Goal: Task Accomplishment & Management: Use online tool/utility

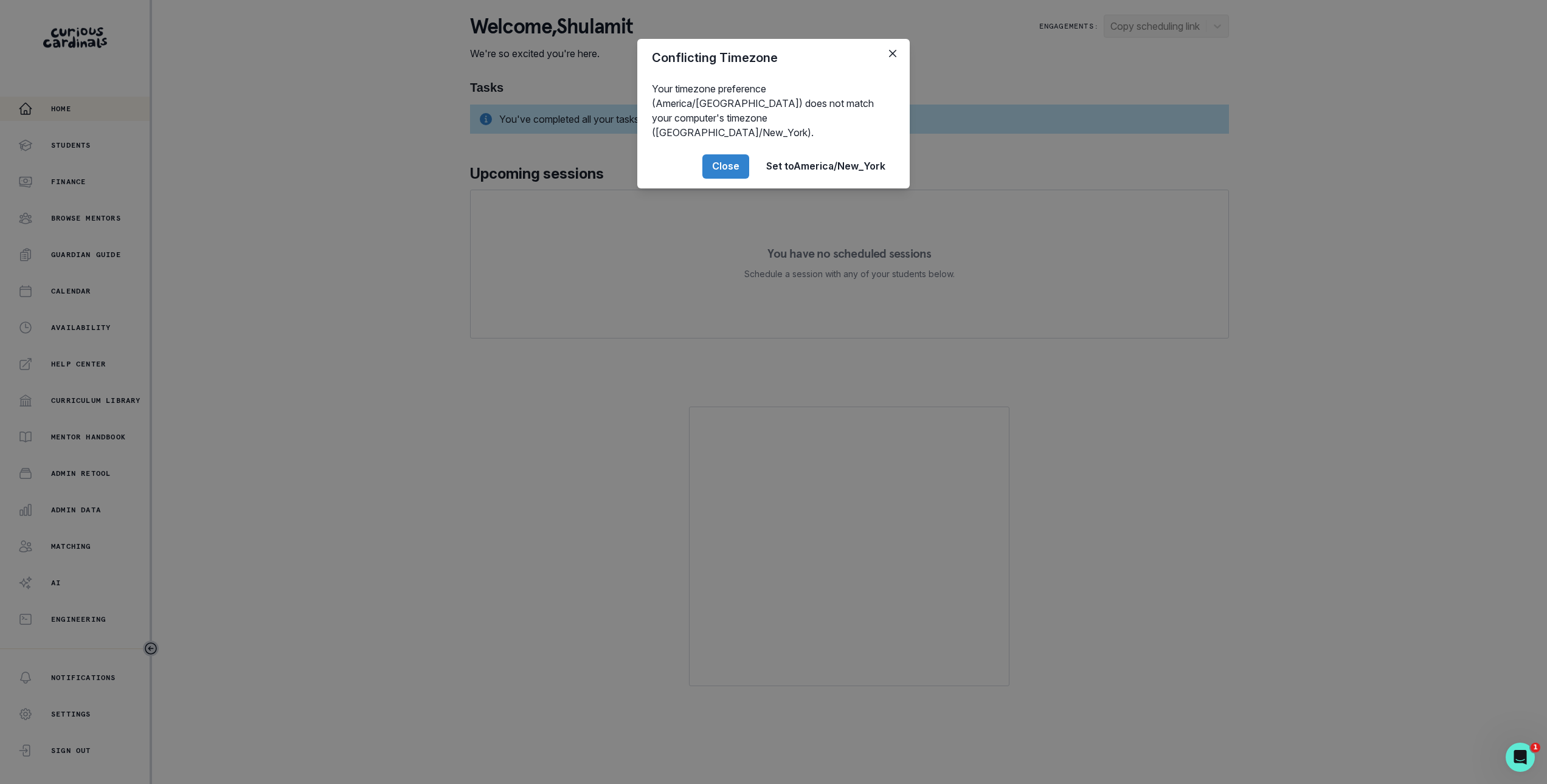
click at [109, 581] on div "Conflicting Timezone Your timezone preference (America/[GEOGRAPHIC_DATA]) does …" at bounding box center [774, 392] width 1547 height 784
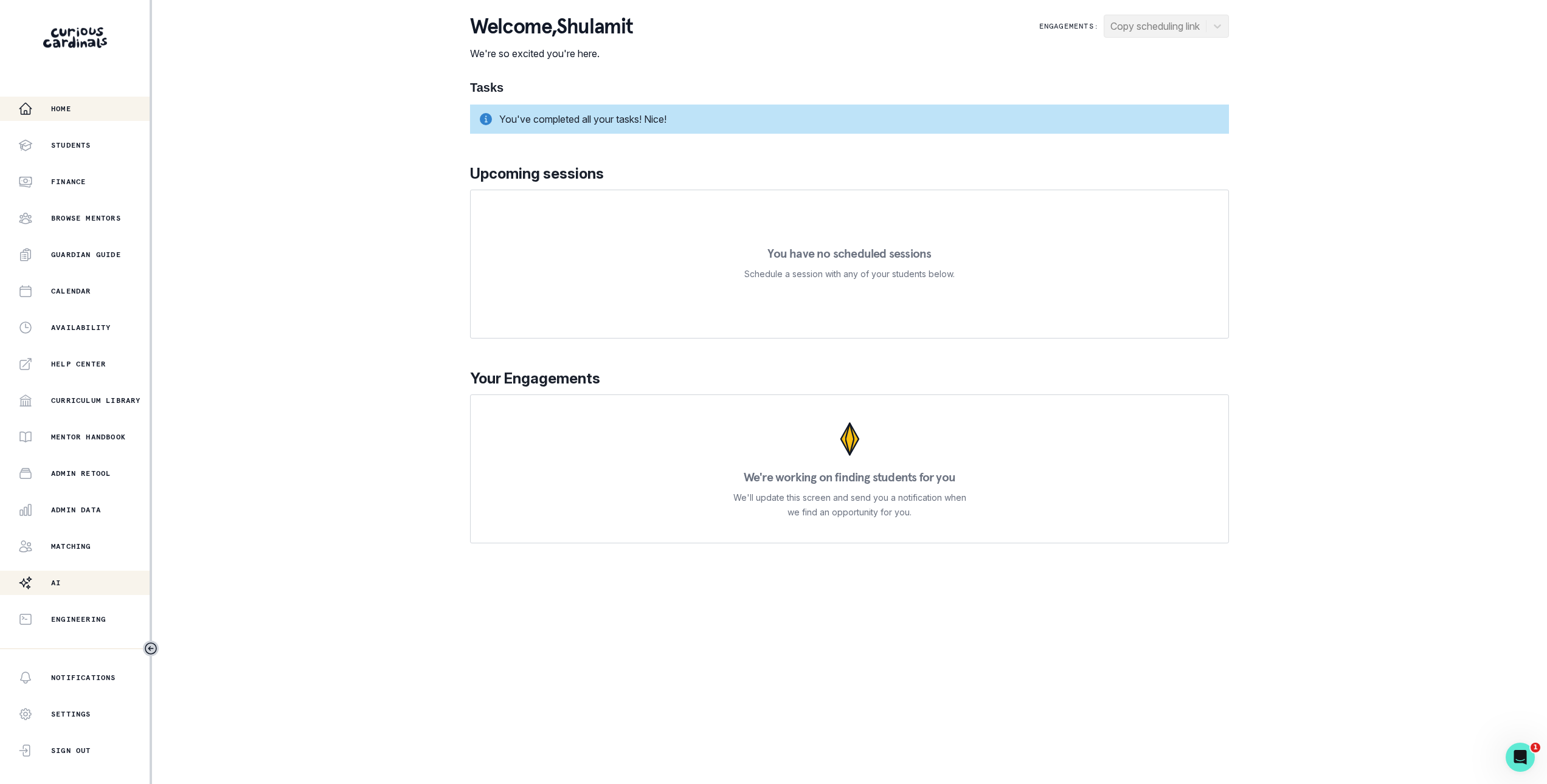
click at [110, 580] on div "AI" at bounding box center [84, 582] width 131 height 15
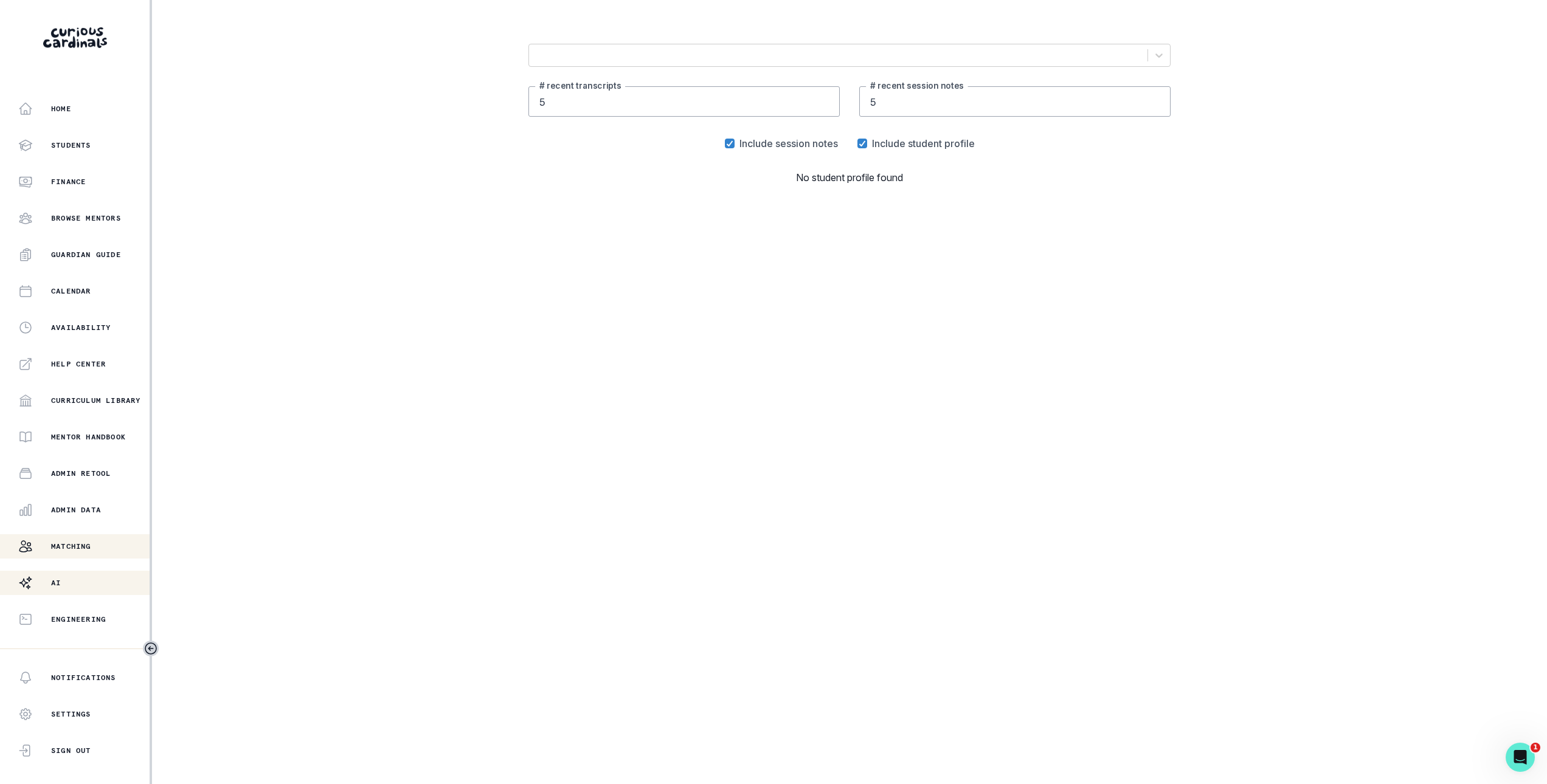
click at [100, 549] on div "Matching" at bounding box center [84, 546] width 131 height 15
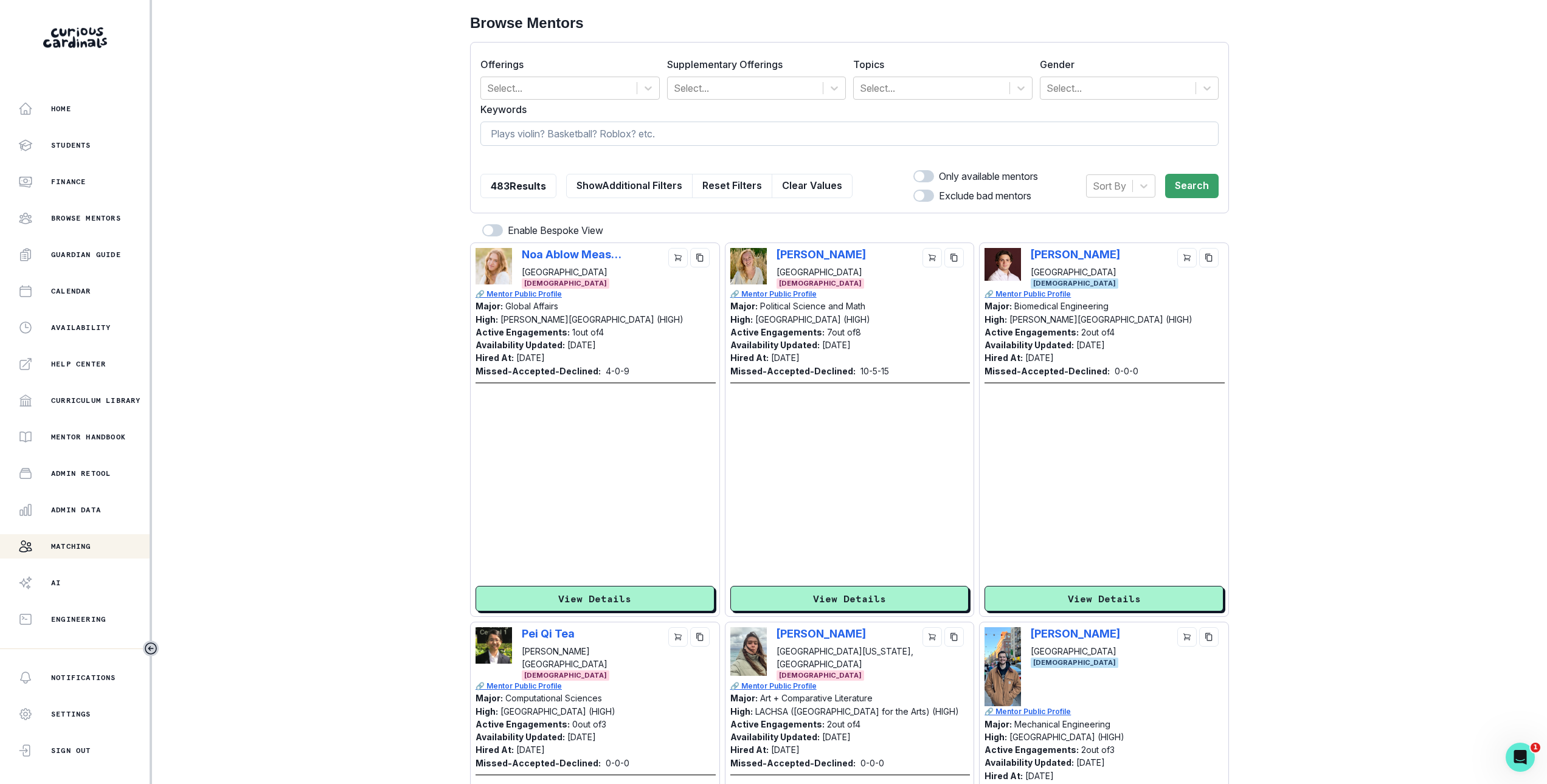
click at [554, 136] on input at bounding box center [849, 133] width 738 height 24
type input "soccer"
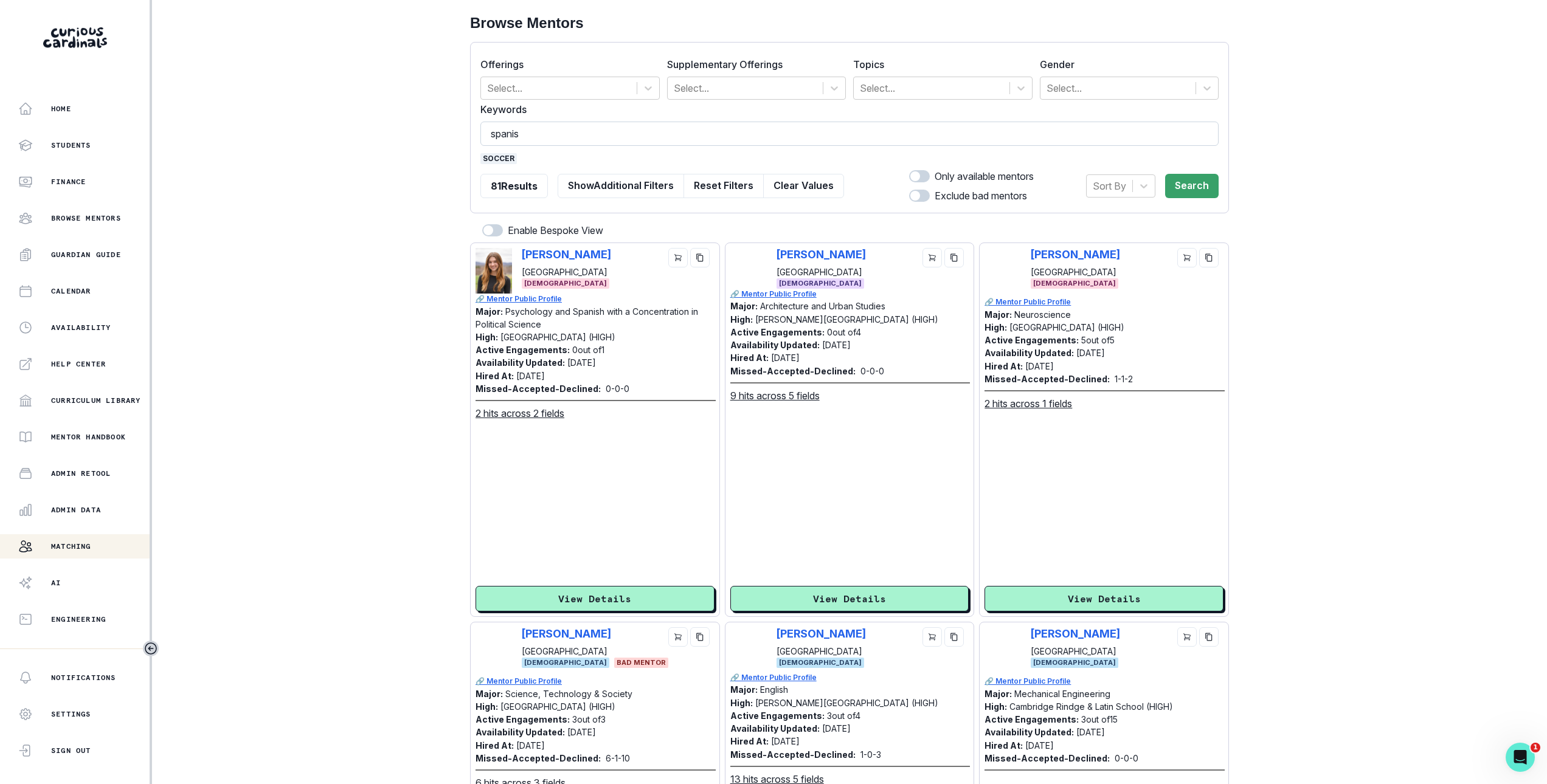
type input "spanish"
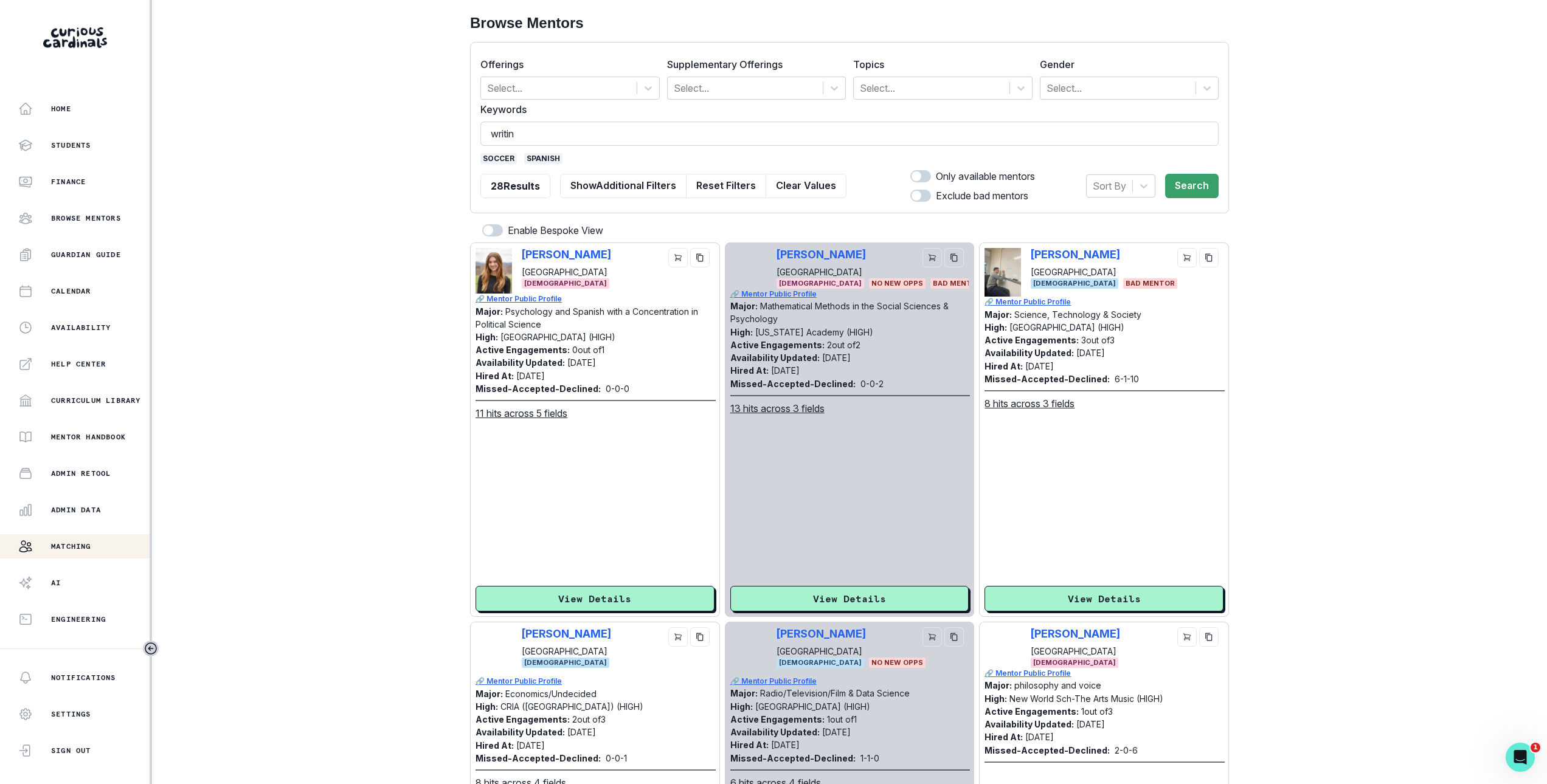
type input "writing"
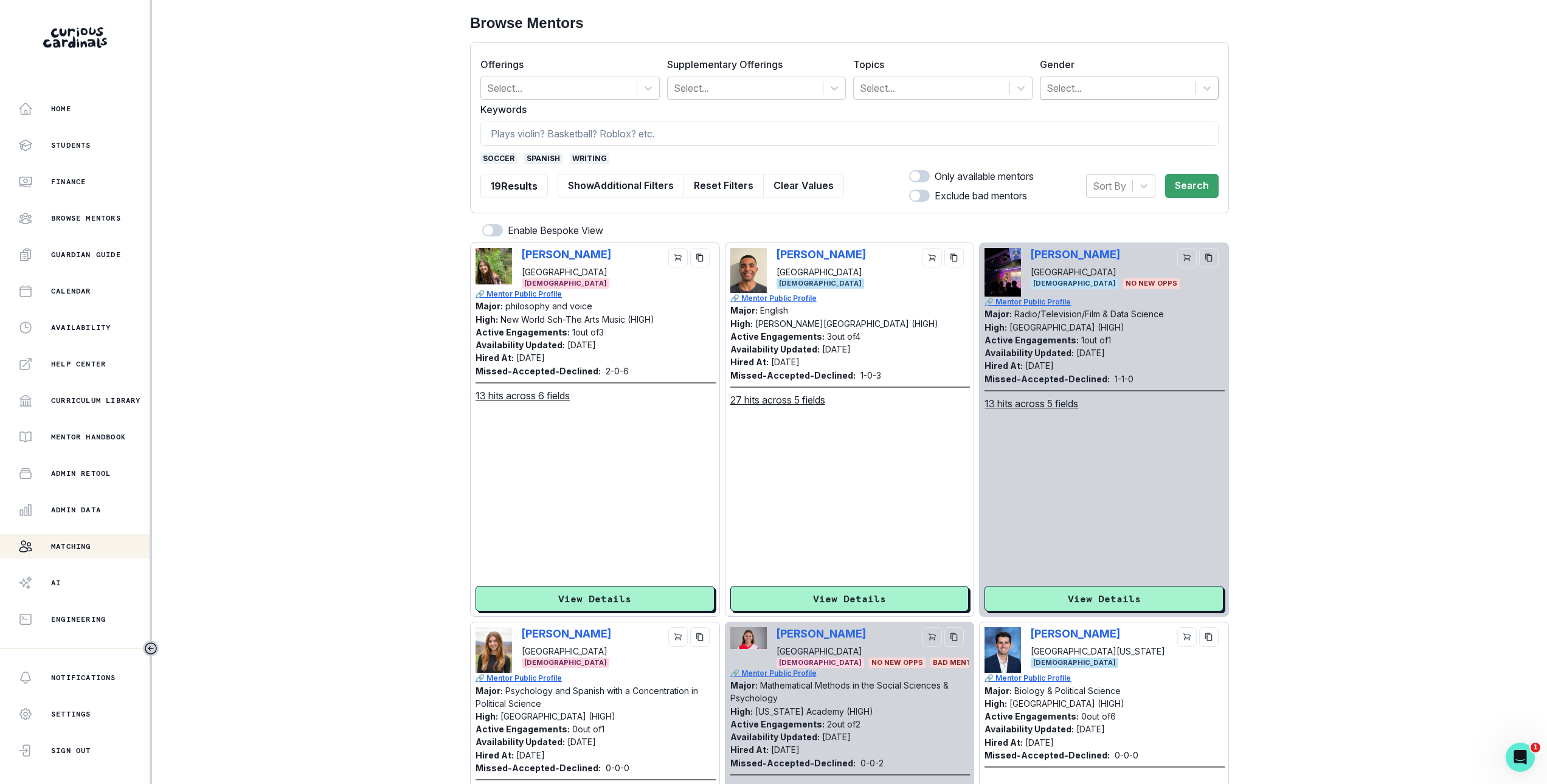
click at [1078, 88] on div at bounding box center [1118, 88] width 144 height 17
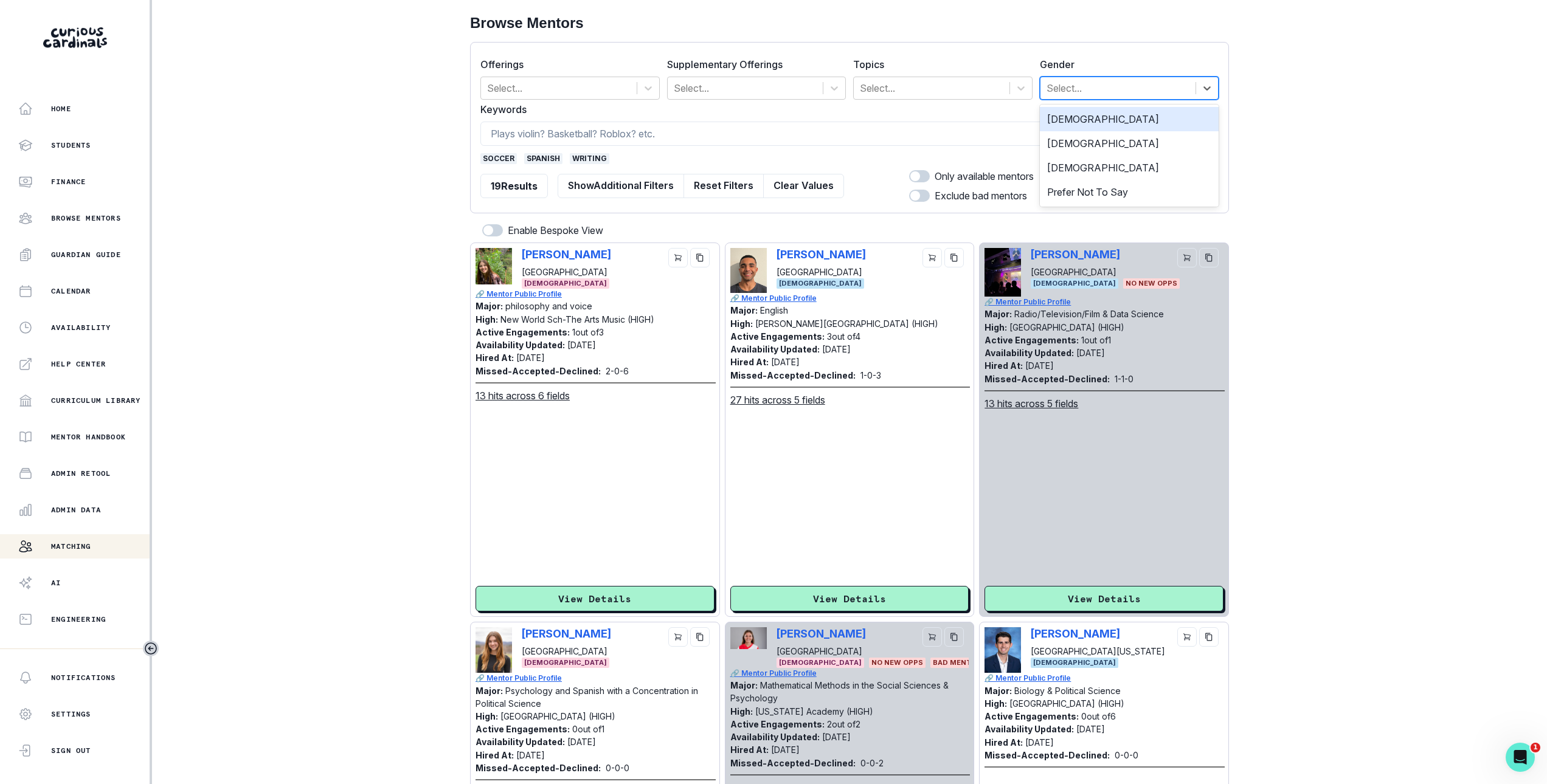
click at [1082, 125] on div "[DEMOGRAPHIC_DATA]" at bounding box center [1129, 119] width 179 height 24
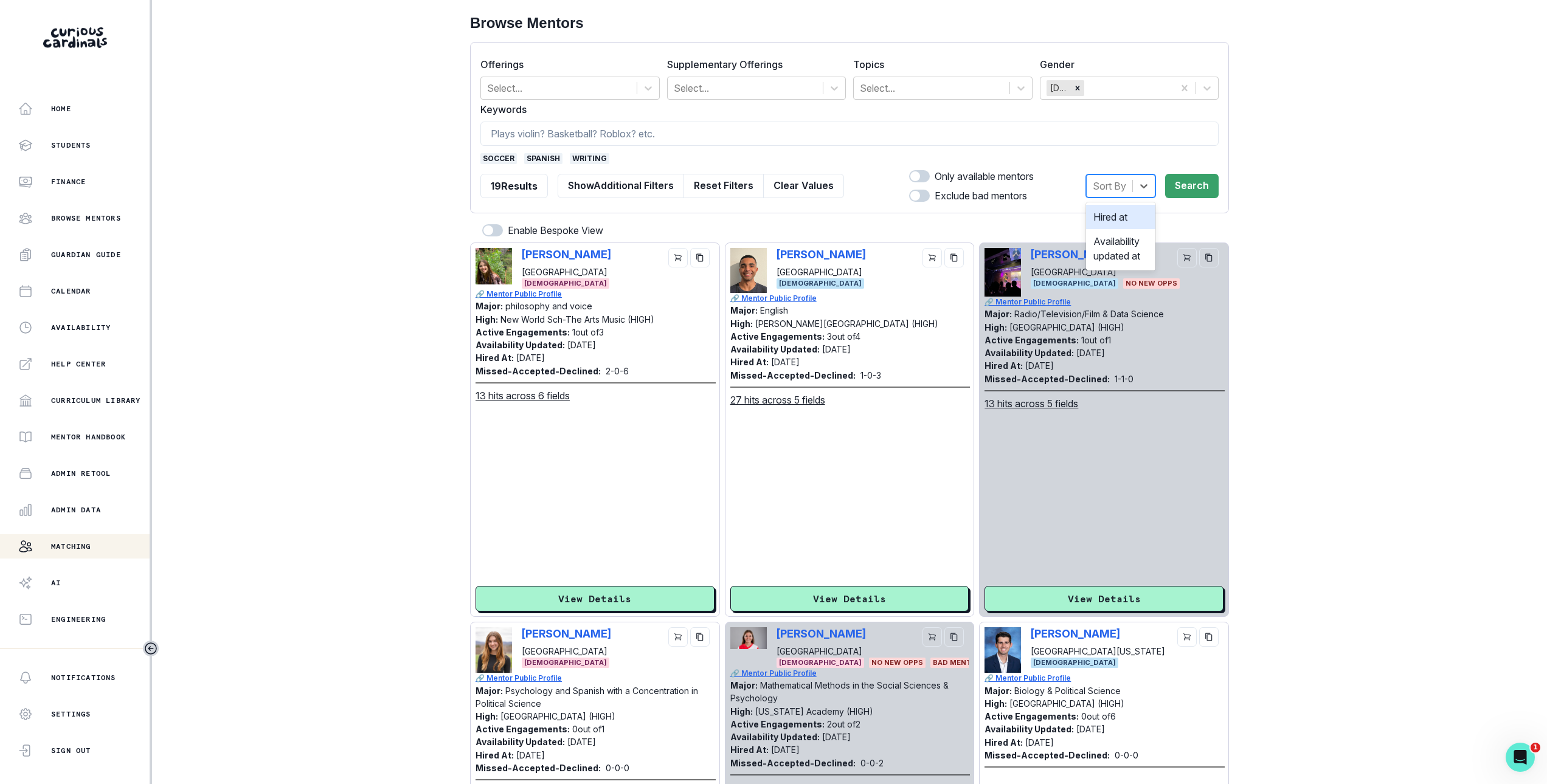
click at [1100, 183] on div at bounding box center [1109, 186] width 33 height 17
click at [1102, 209] on div "Hired at" at bounding box center [1120, 216] width 69 height 24
click at [1209, 181] on button "Search" at bounding box center [1191, 185] width 54 height 24
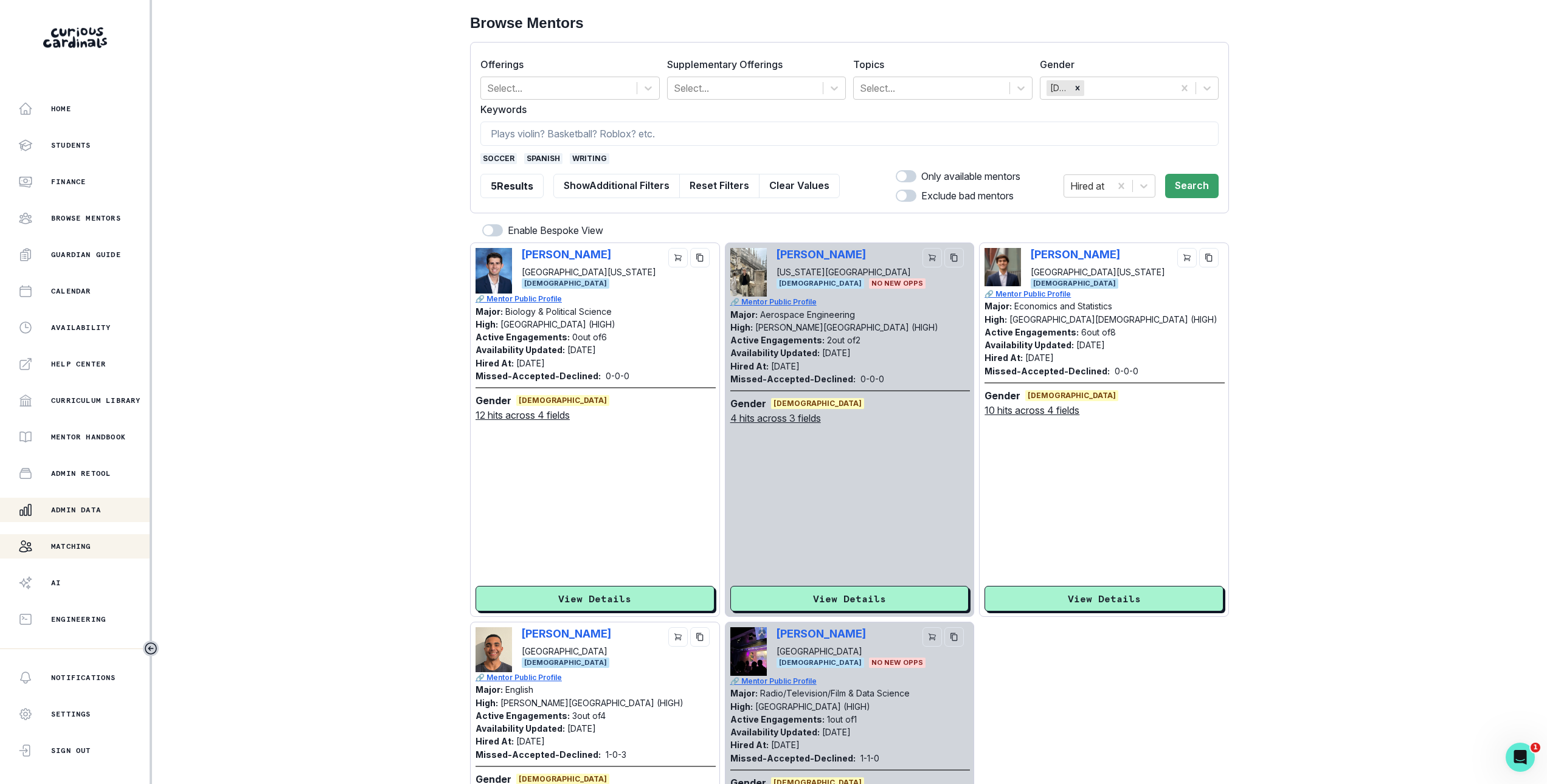
click at [74, 501] on button "Admin Data" at bounding box center [74, 509] width 150 height 24
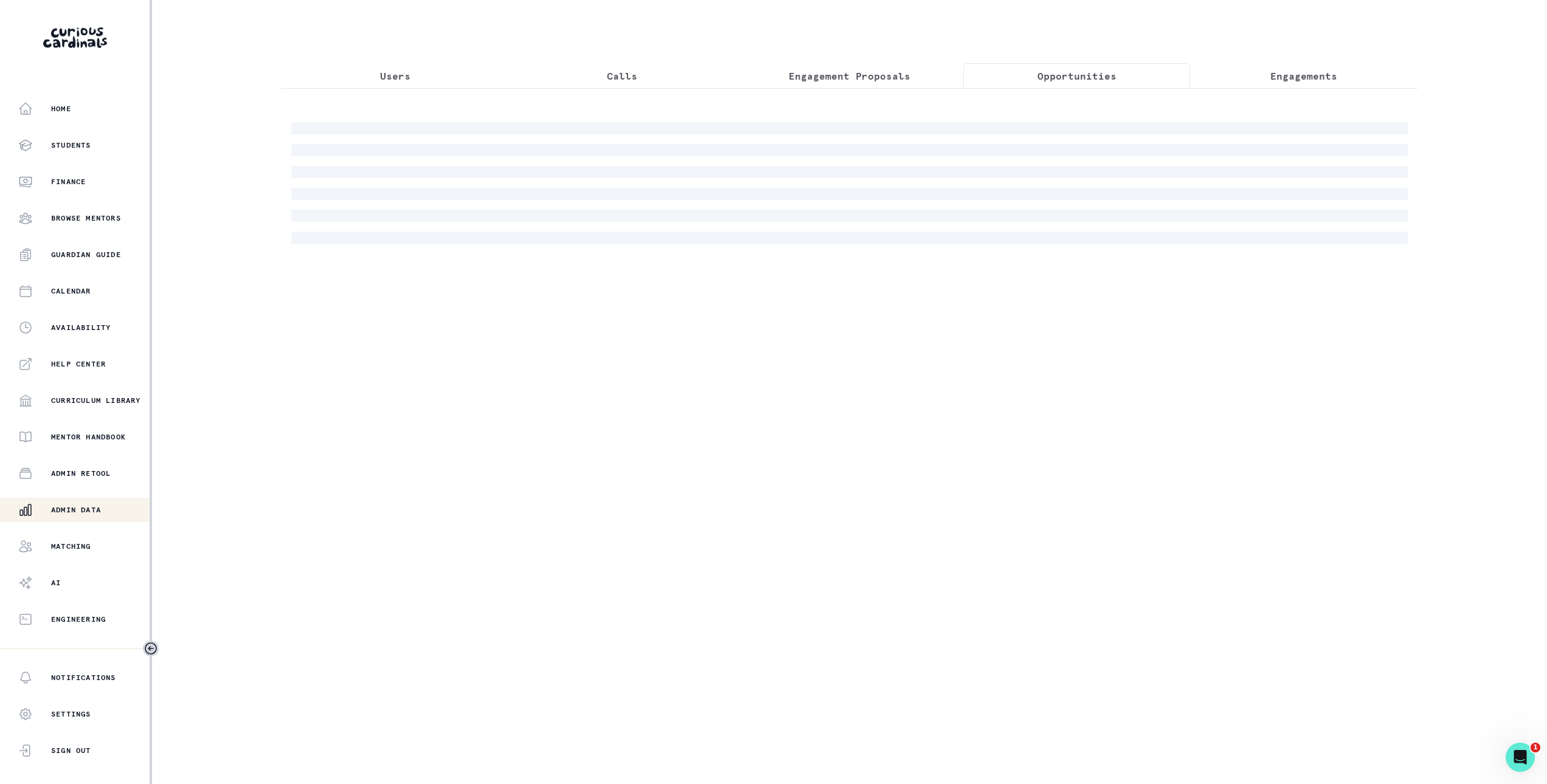
click at [1091, 67] on button "Opportunities" at bounding box center [1076, 75] width 227 height 26
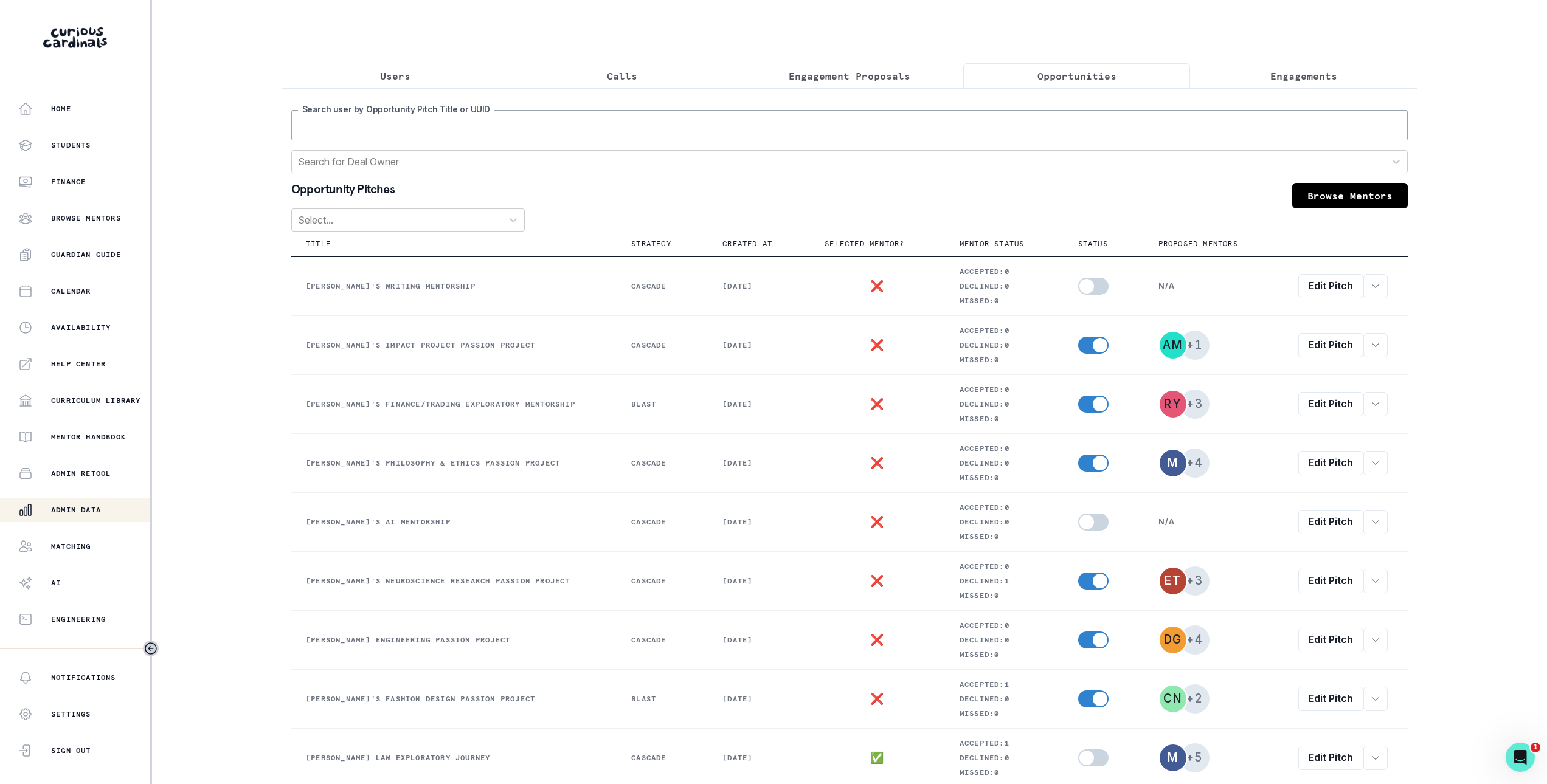
click at [1048, 122] on input "Search user by Opportunity Pitch Title or UUID" at bounding box center [849, 125] width 1116 height 30
type input "colm"
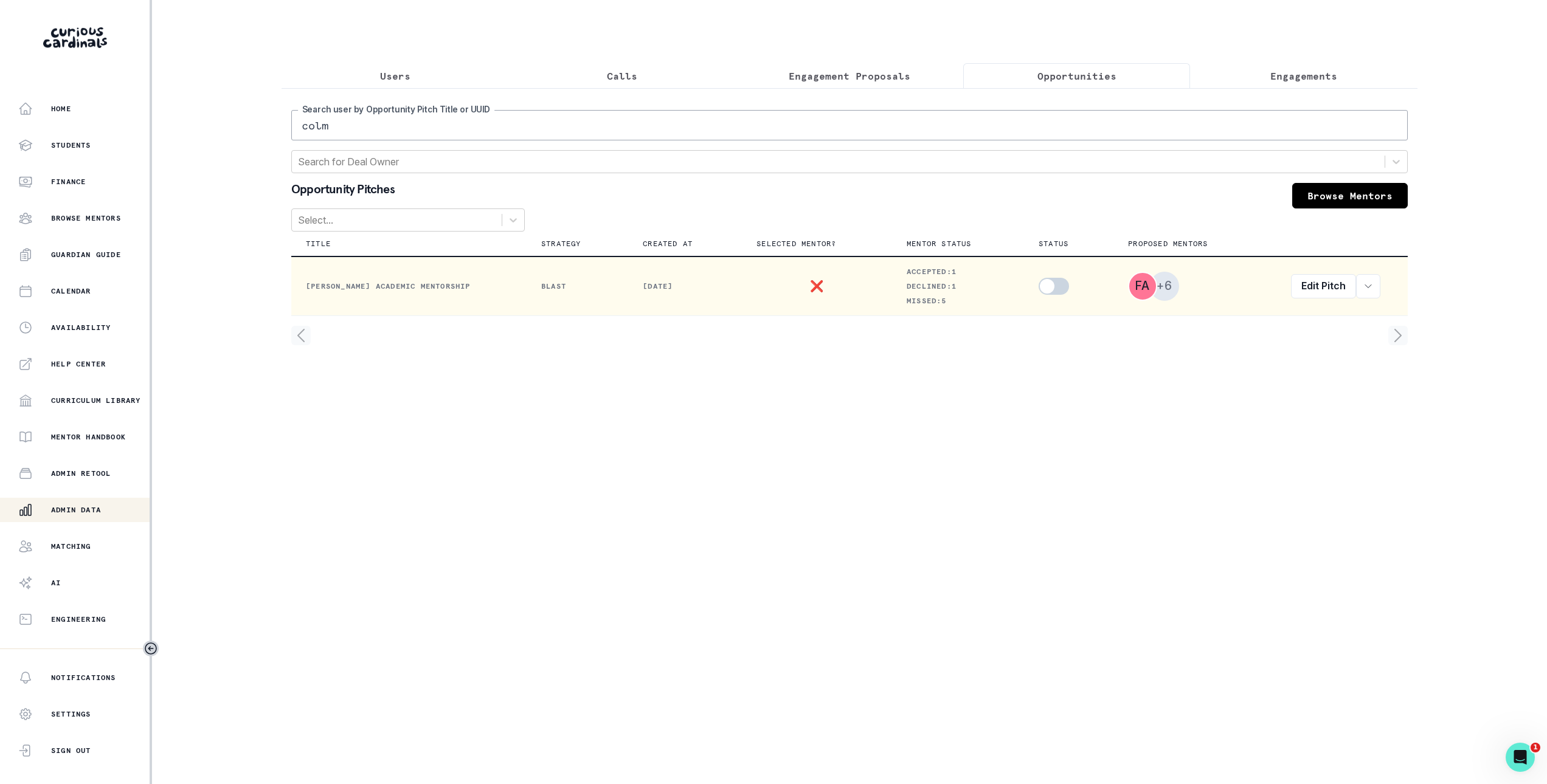
click at [1286, 288] on div "Edit Pitch View order View / Edit Acceptance Messages" at bounding box center [1335, 285] width 115 height 24
click at [1301, 288] on link "Edit Pitch" at bounding box center [1324, 285] width 65 height 24
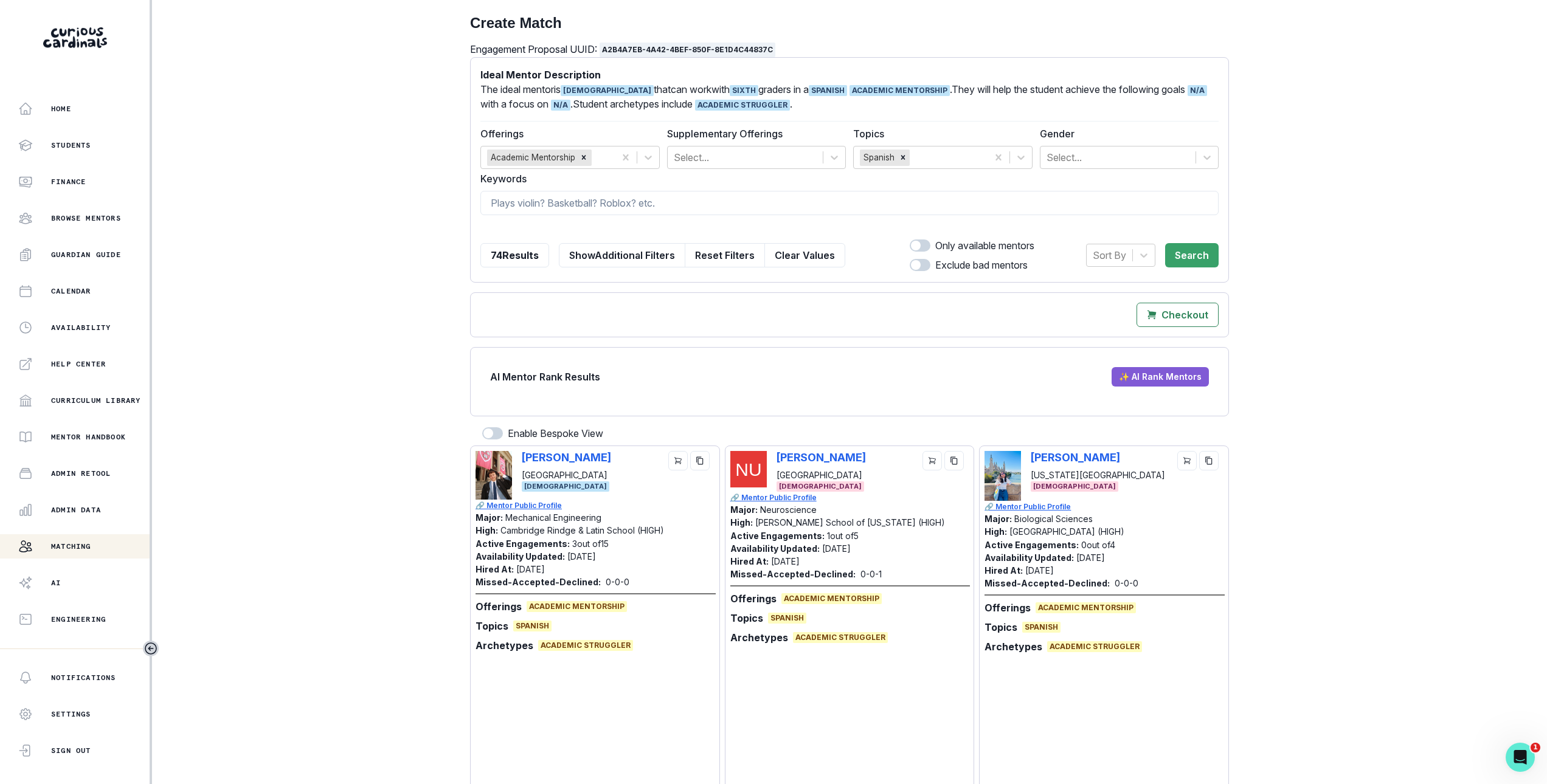
click at [82, 541] on p "Matching" at bounding box center [71, 546] width 40 height 10
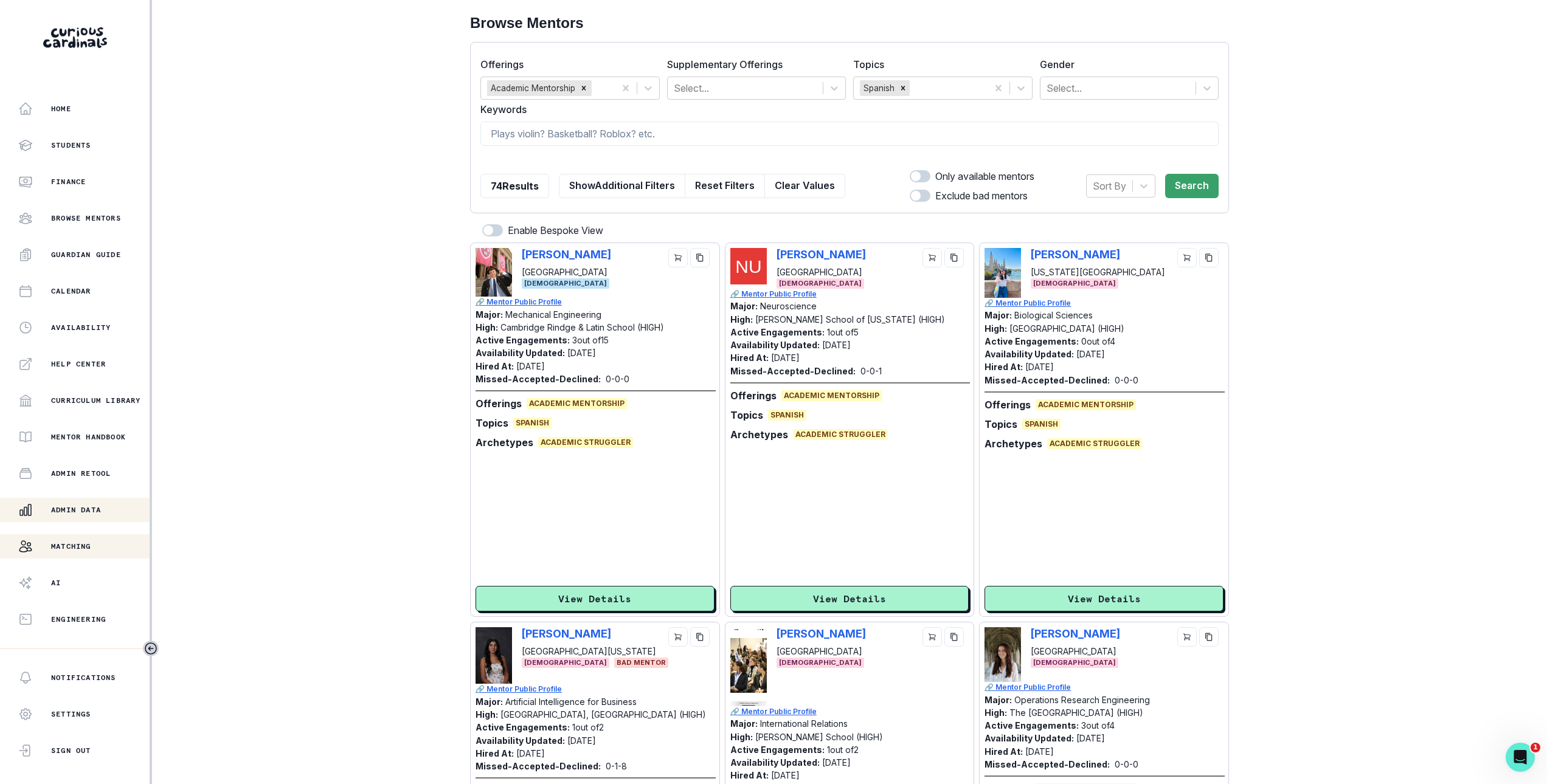
click at [77, 509] on p "Admin Data" at bounding box center [76, 509] width 50 height 10
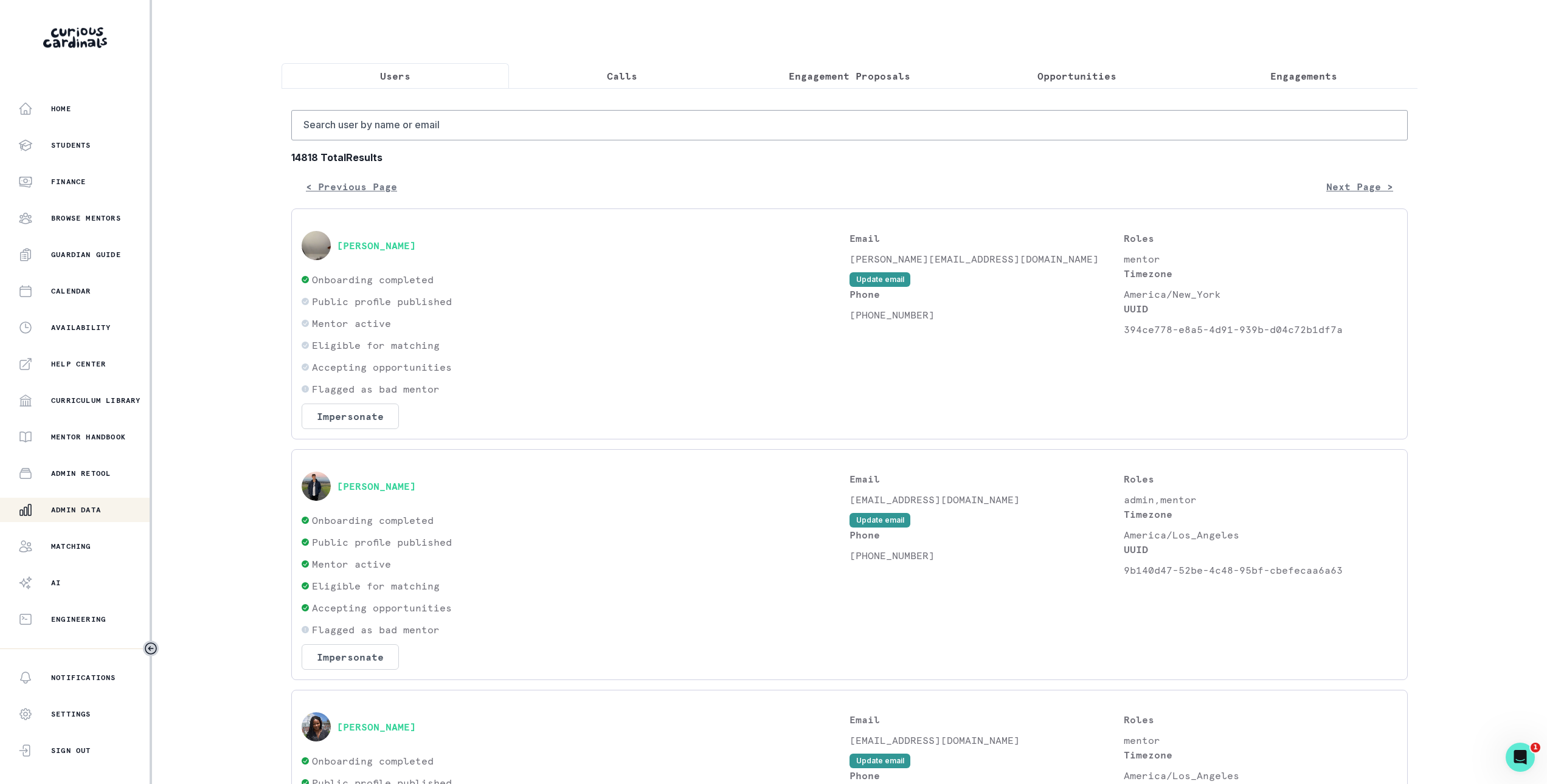
click at [881, 78] on p "Engagement Proposals" at bounding box center [849, 76] width 122 height 15
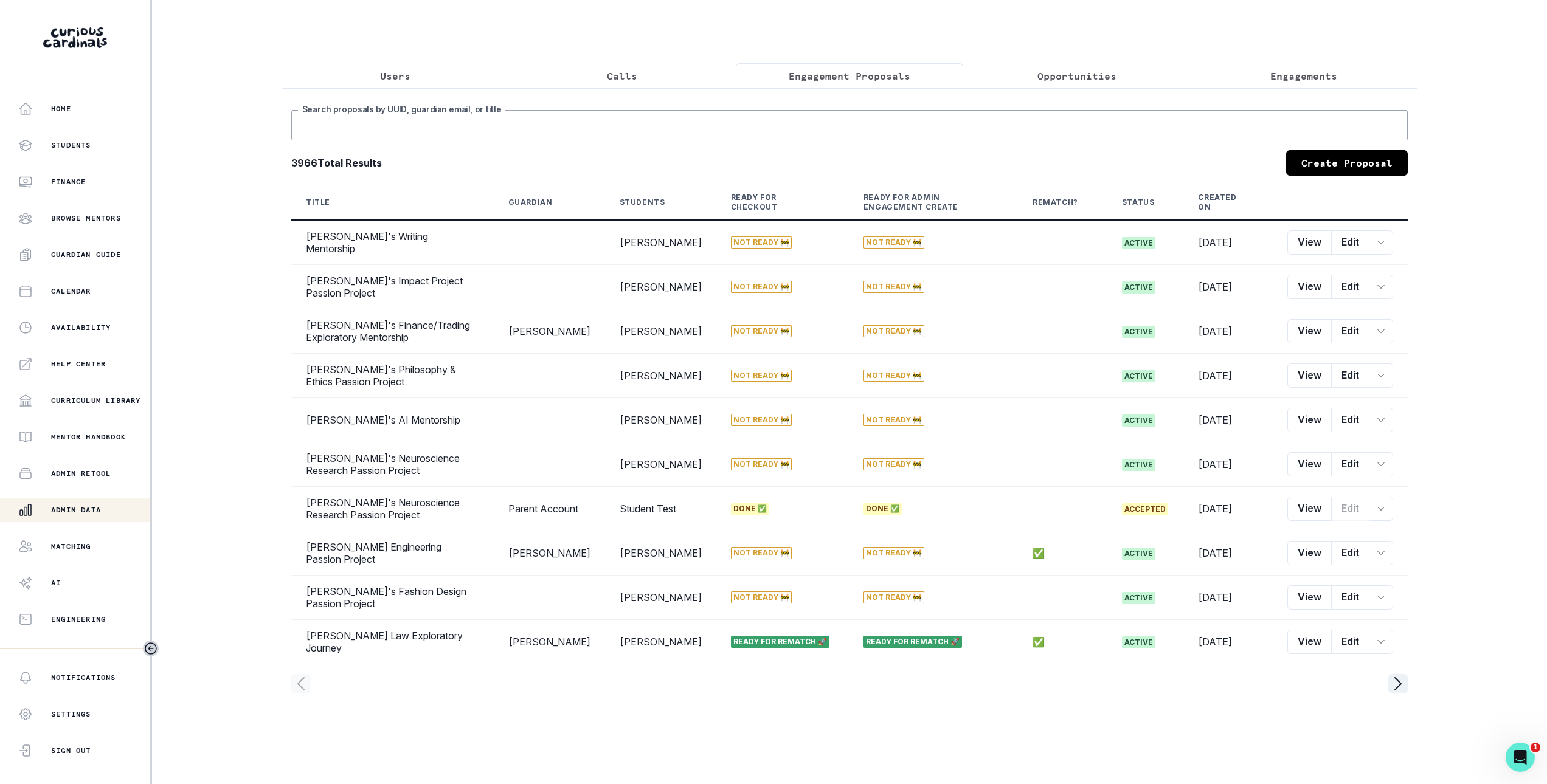
click at [867, 133] on input "Search proposals by UUID, guardian email, or title" at bounding box center [849, 125] width 1116 height 30
type input "colm"
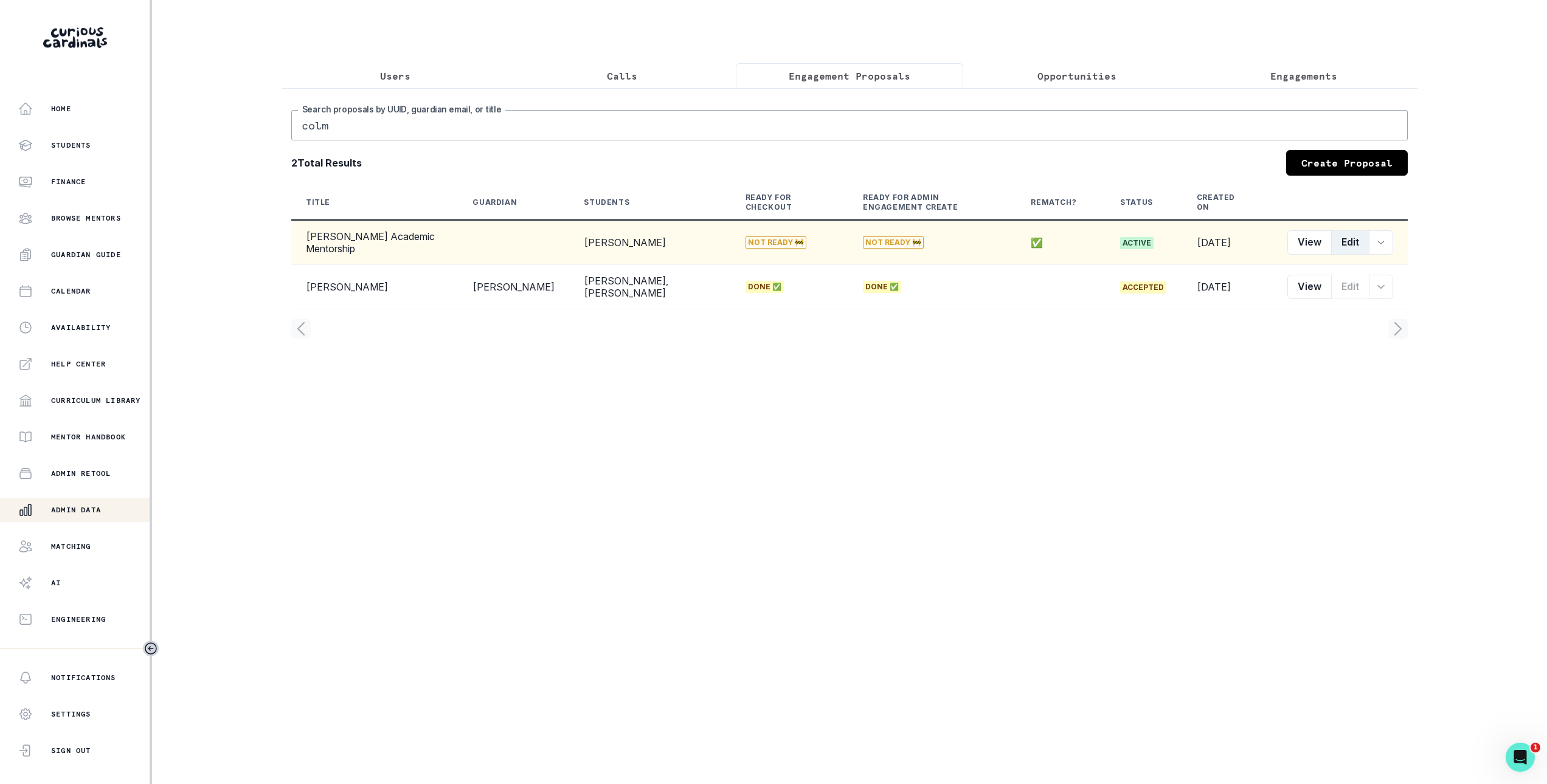
click at [1338, 244] on button "Edit" at bounding box center [1349, 242] width 38 height 24
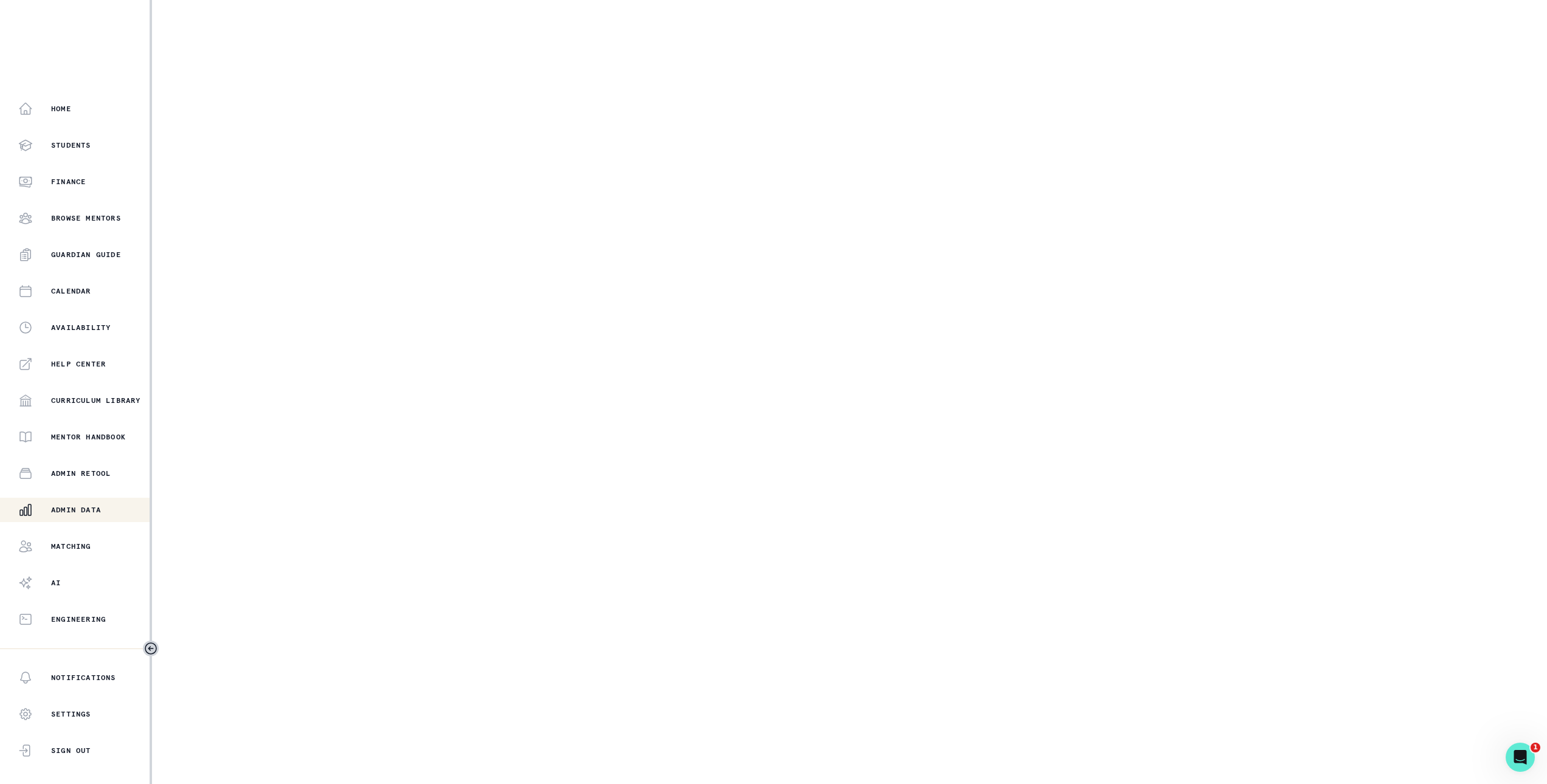
select select "2b2a87af-3877-406e-80f1-826191683463"
select select "7561dcec-b7a5-44bd-b115-79d252e25d53"
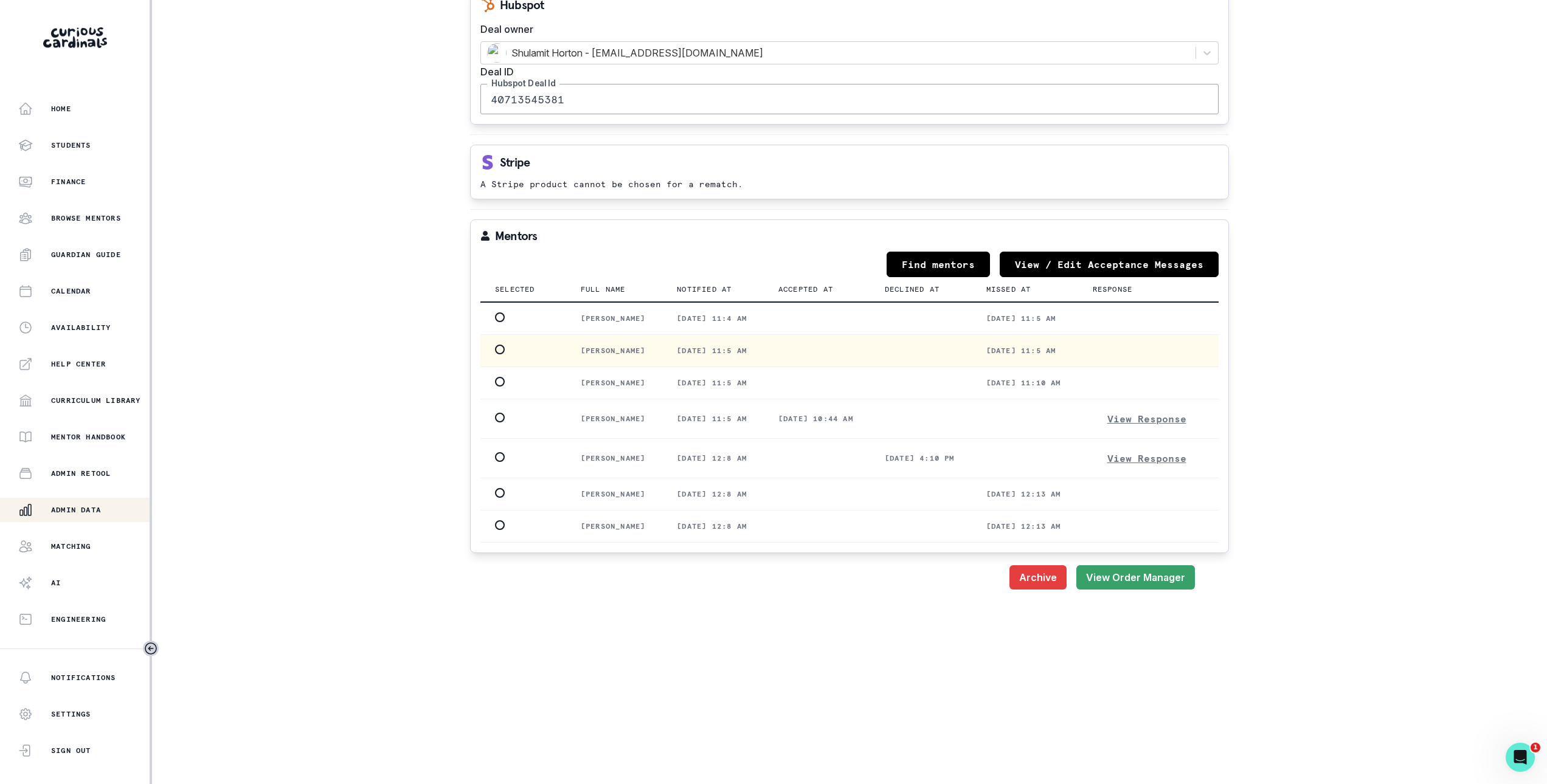
scroll to position [1093, 0]
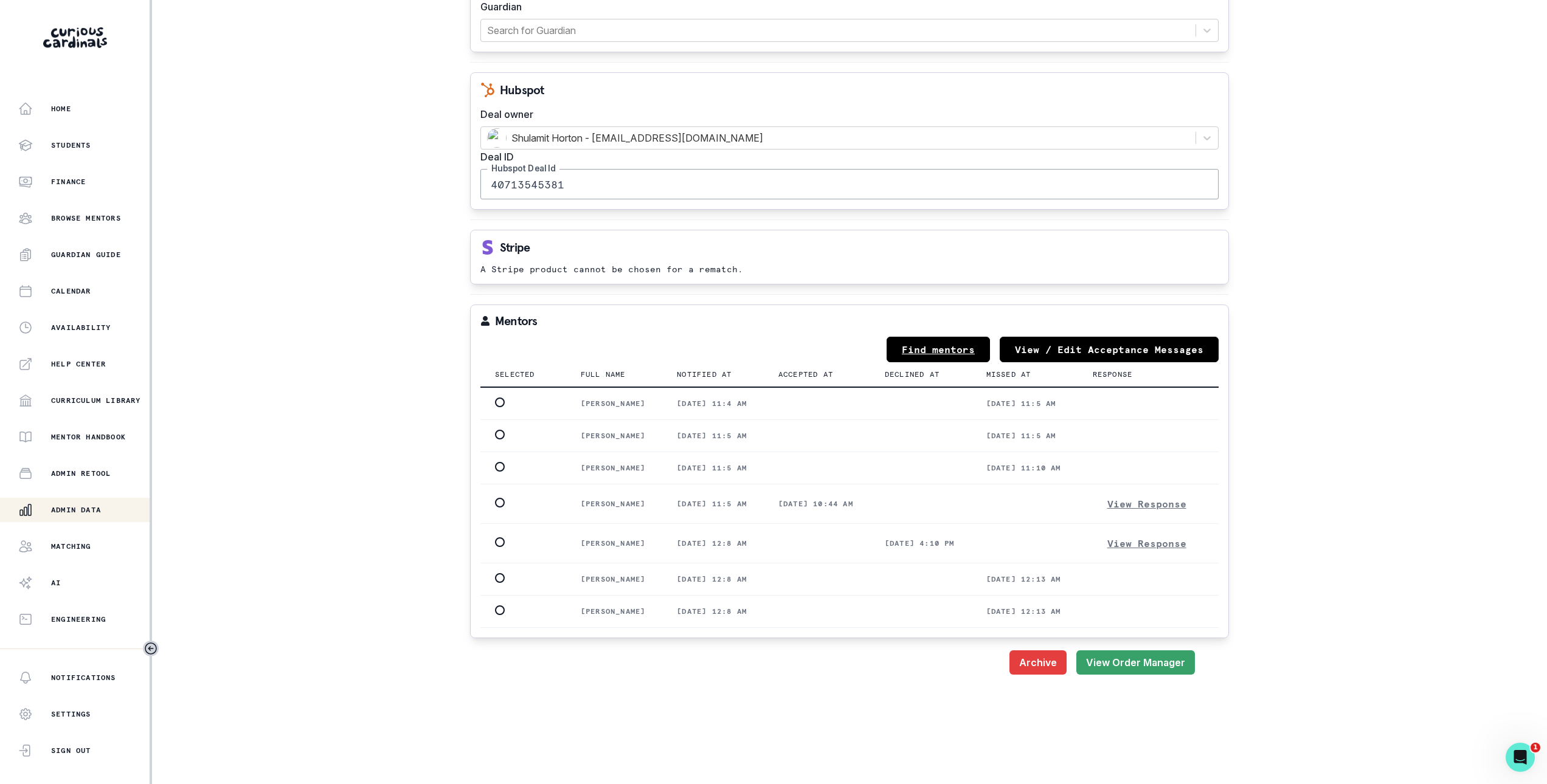
click at [962, 337] on link "Find mentors" at bounding box center [938, 349] width 103 height 26
